Goal: Task Accomplishment & Management: Use online tool/utility

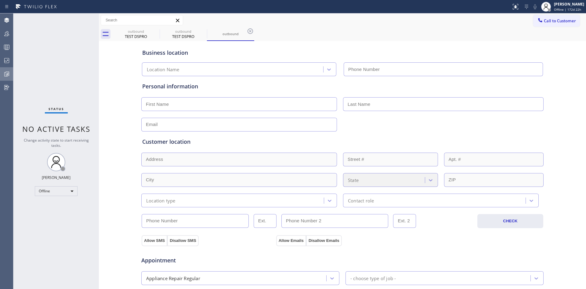
type input "[PHONE_NUMBER]"
click at [6, 34] on icon at bounding box center [6, 33] width 7 height 7
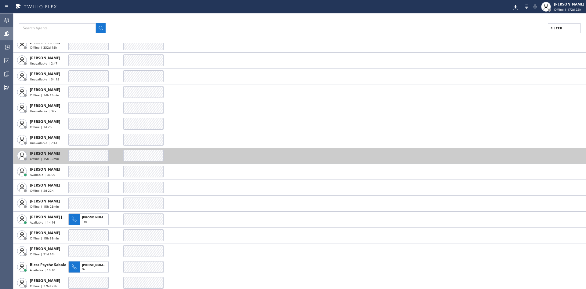
scroll to position [61, 0]
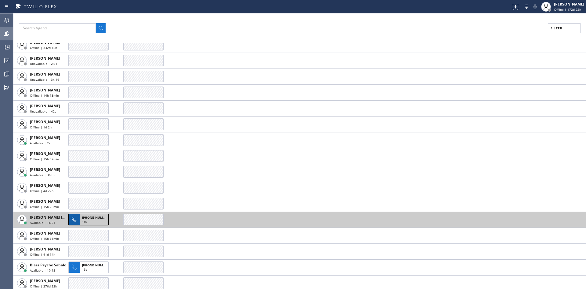
click at [92, 217] on span "[PHONE_NUMBER]" at bounding box center [96, 217] width 28 height 4
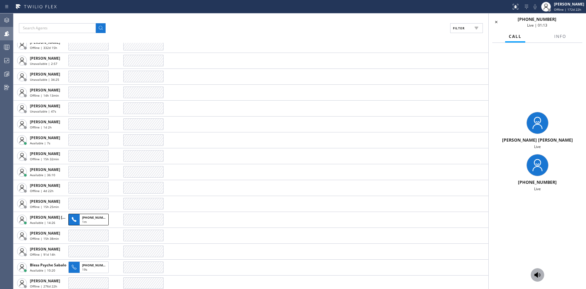
click at [538, 274] on icon at bounding box center [538, 274] width 6 height 5
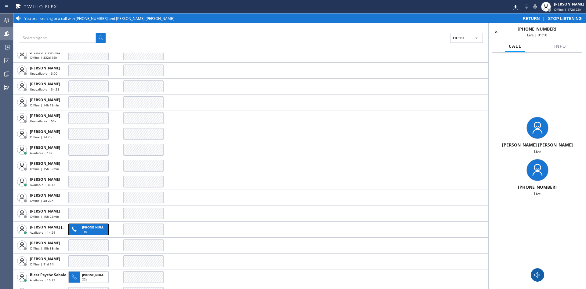
click at [539, 274] on icon at bounding box center [537, 274] width 7 height 7
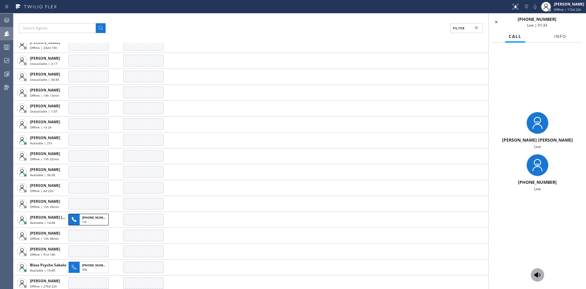
click at [560, 35] on span "Info" at bounding box center [561, 36] width 12 height 5
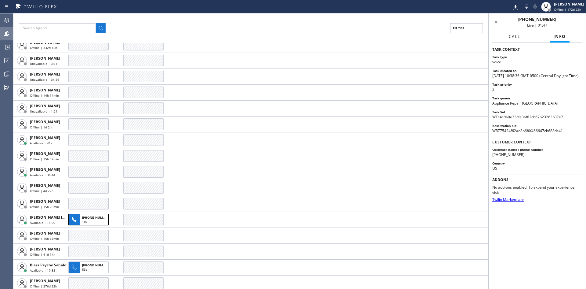
click at [515, 38] on span "Call" at bounding box center [515, 36] width 12 height 5
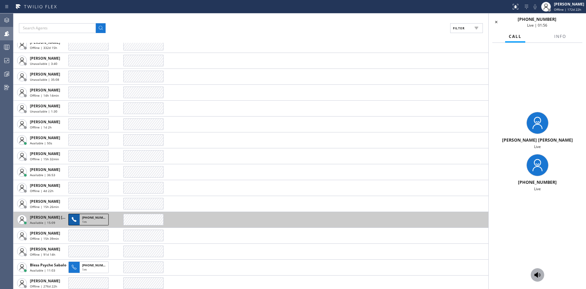
click at [85, 216] on span "[PHONE_NUMBER]" at bounding box center [96, 217] width 28 height 4
click at [88, 220] on div "1m" at bounding box center [94, 221] width 24 height 5
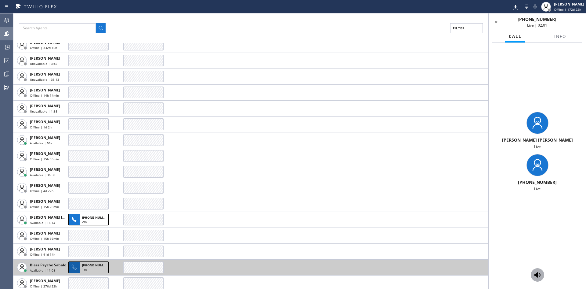
click at [91, 267] on div "1m" at bounding box center [94, 269] width 24 height 5
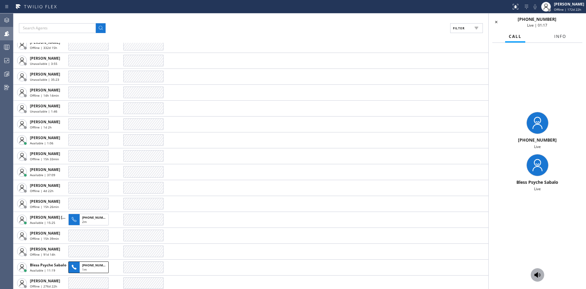
click at [561, 34] on span "Info" at bounding box center [561, 36] width 12 height 5
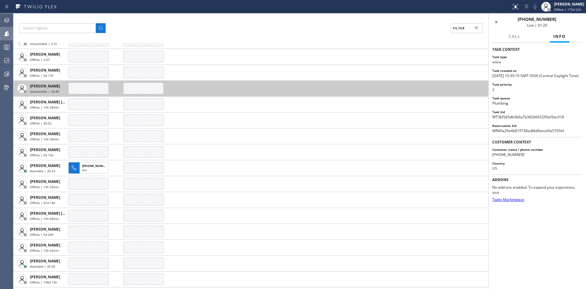
scroll to position [427, 0]
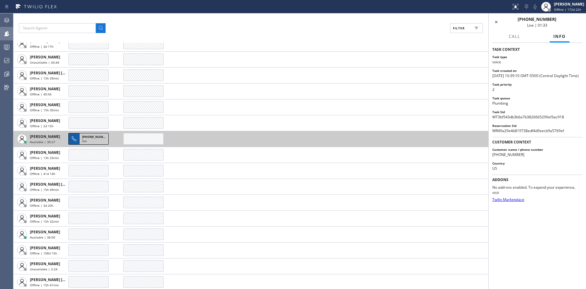
click at [96, 138] on span "[PHONE_NUMBER]" at bounding box center [96, 136] width 28 height 4
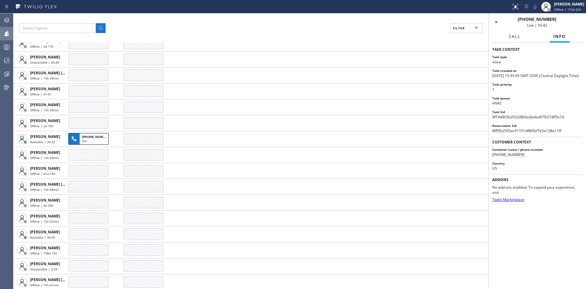
click at [508, 37] on button "Call" at bounding box center [514, 37] width 19 height 12
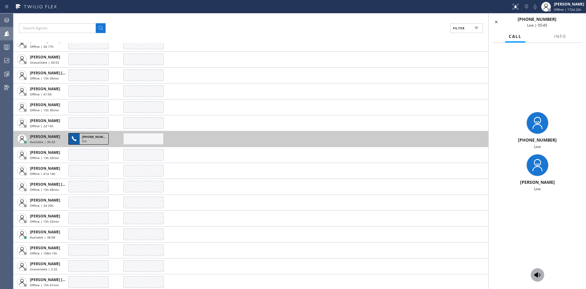
click at [88, 136] on span "[PHONE_NUMBER]" at bounding box center [96, 136] width 28 height 4
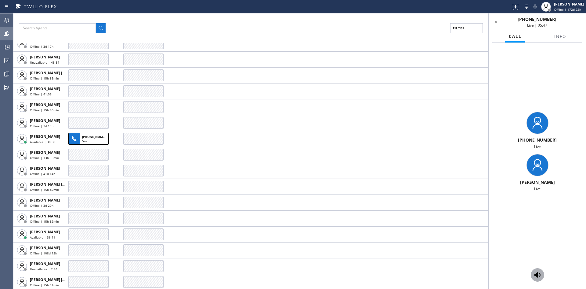
click at [541, 275] on icon at bounding box center [537, 274] width 7 height 7
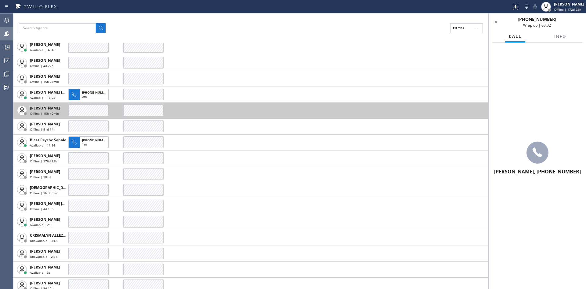
scroll to position [183, 0]
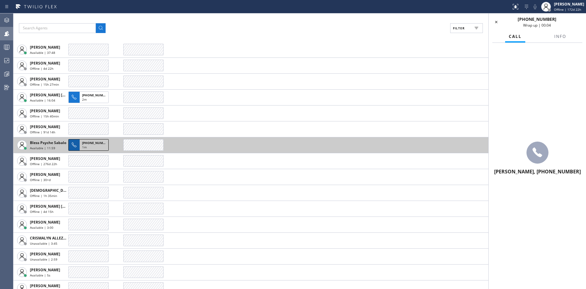
click at [87, 142] on span "[PHONE_NUMBER]" at bounding box center [96, 142] width 28 height 4
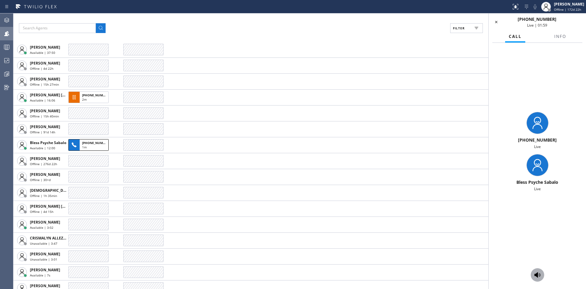
click at [542, 277] on div at bounding box center [537, 274] width 13 height 7
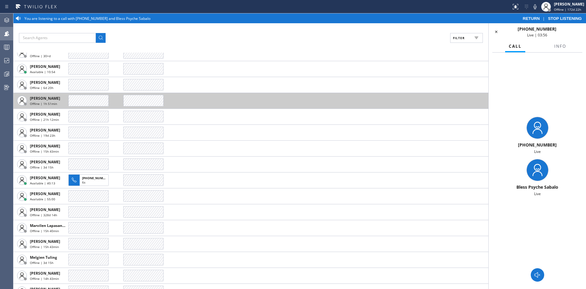
scroll to position [1069, 0]
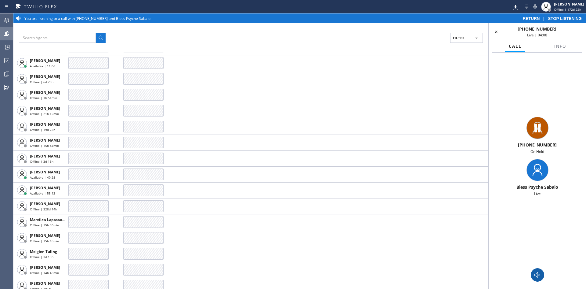
click at [540, 276] on icon at bounding box center [537, 274] width 7 height 7
